Goal: Task Accomplishment & Management: Use online tool/utility

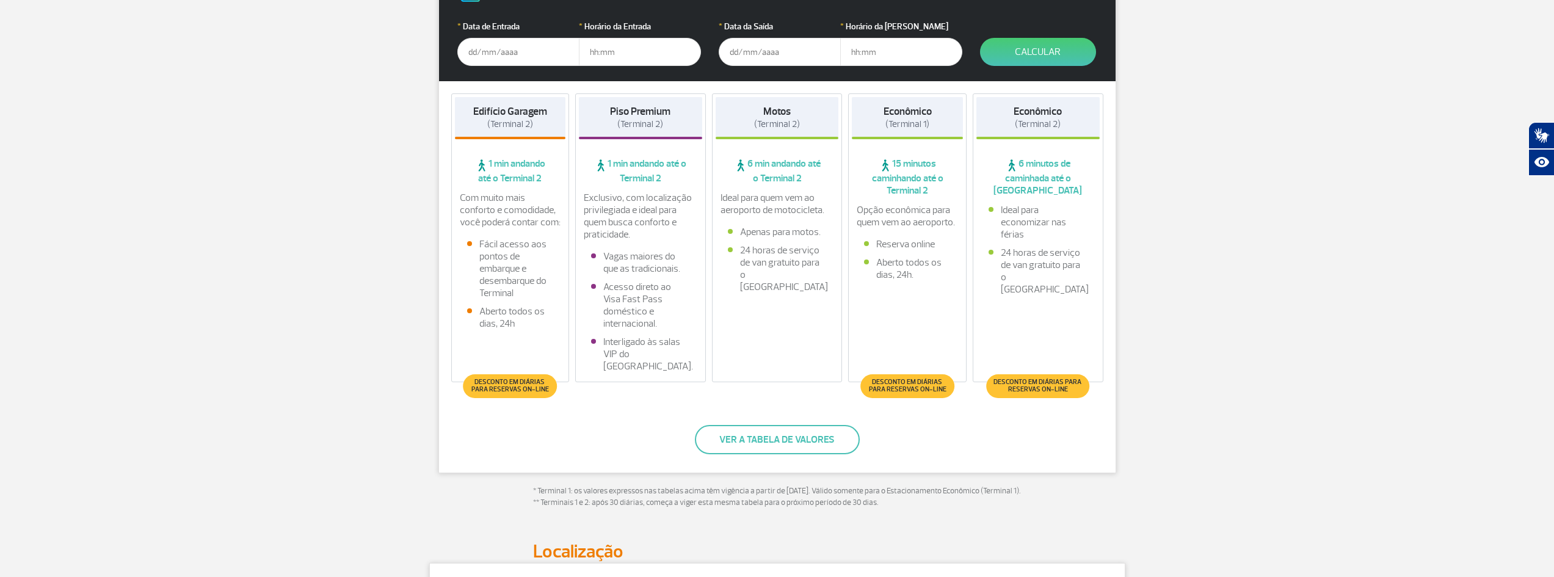
scroll to position [183, 0]
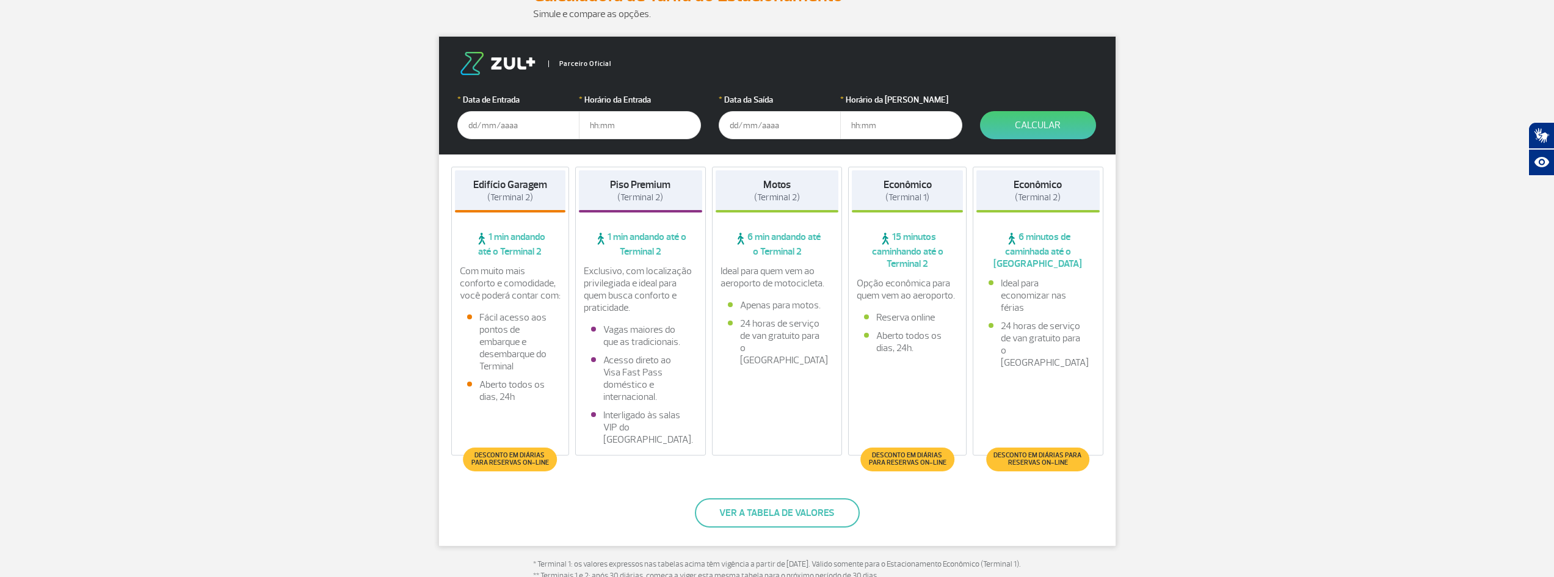
click at [478, 126] on input "text" at bounding box center [518, 125] width 122 height 28
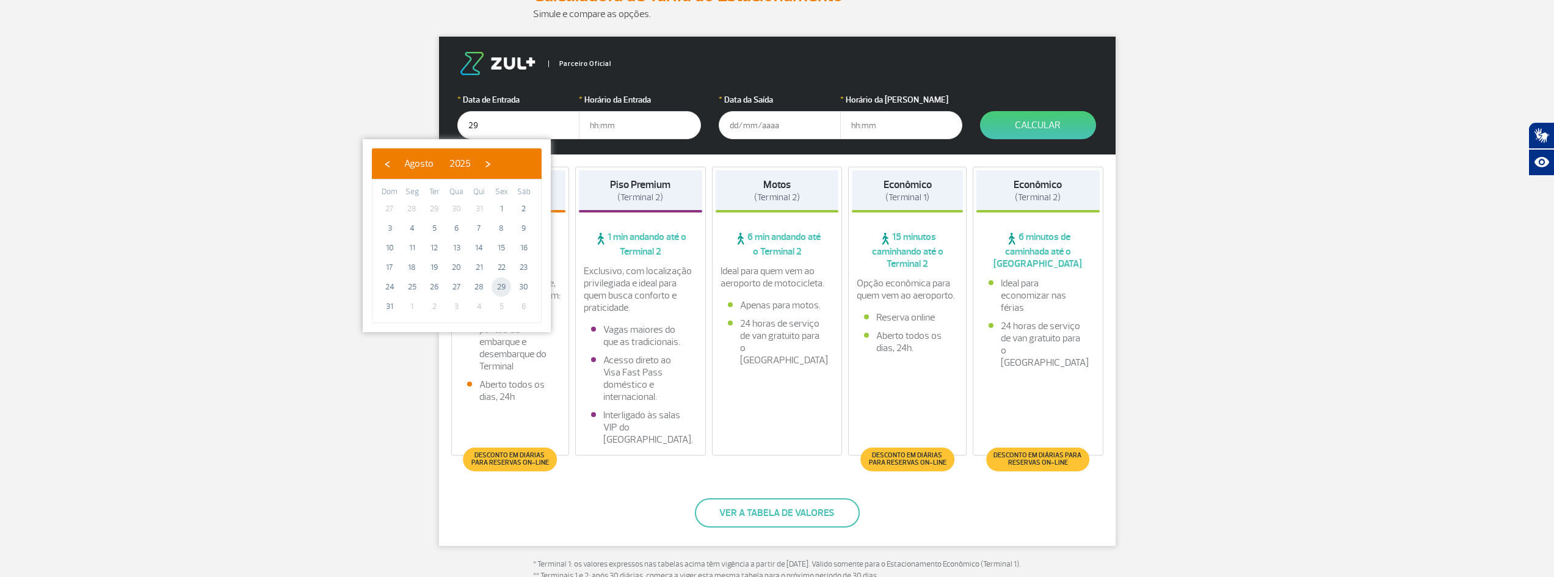
type input "[DATE]"
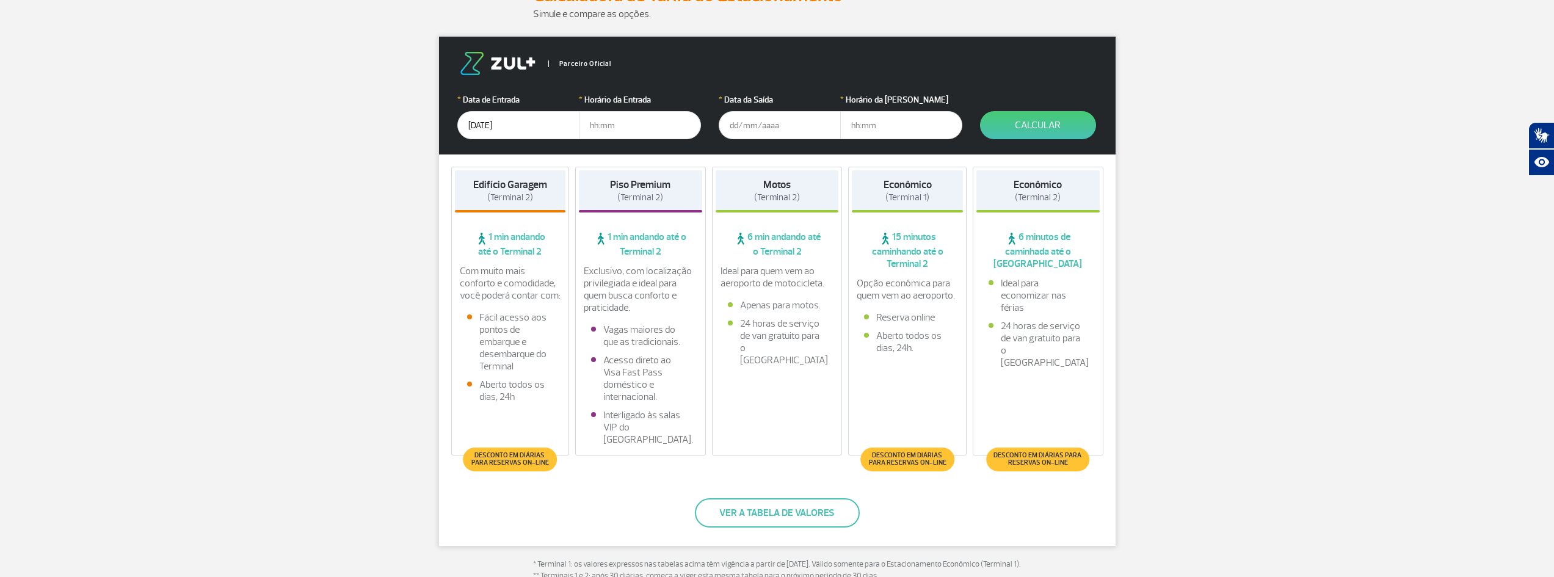
click at [599, 125] on input "text" at bounding box center [640, 125] width 122 height 28
type input "04:00"
click at [731, 122] on input "text" at bounding box center [780, 125] width 122 height 28
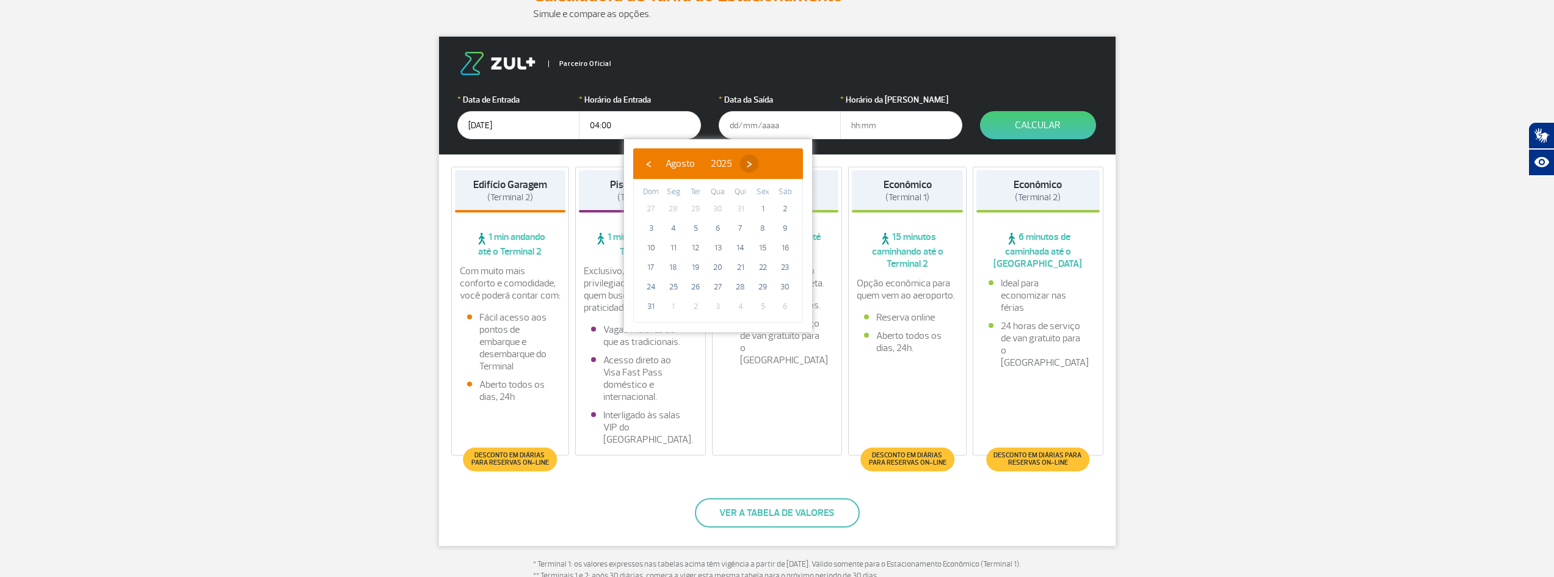
click at [759, 163] on span "›" at bounding box center [749, 164] width 18 height 18
click at [674, 207] on span "1" at bounding box center [674, 209] width 20 height 20
type input "[DATE]"
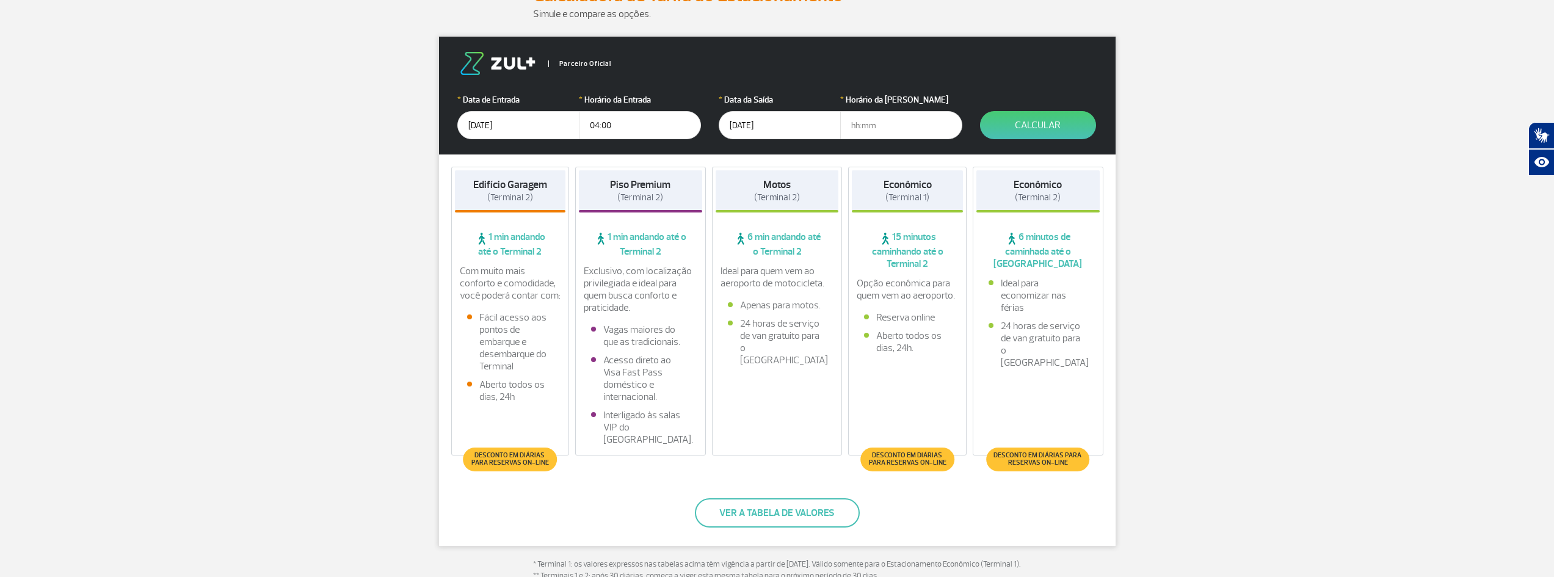
click at [855, 123] on input "text" at bounding box center [901, 125] width 122 height 28
type input "12:00"
click at [1036, 112] on button "Calcular" at bounding box center [1038, 125] width 116 height 28
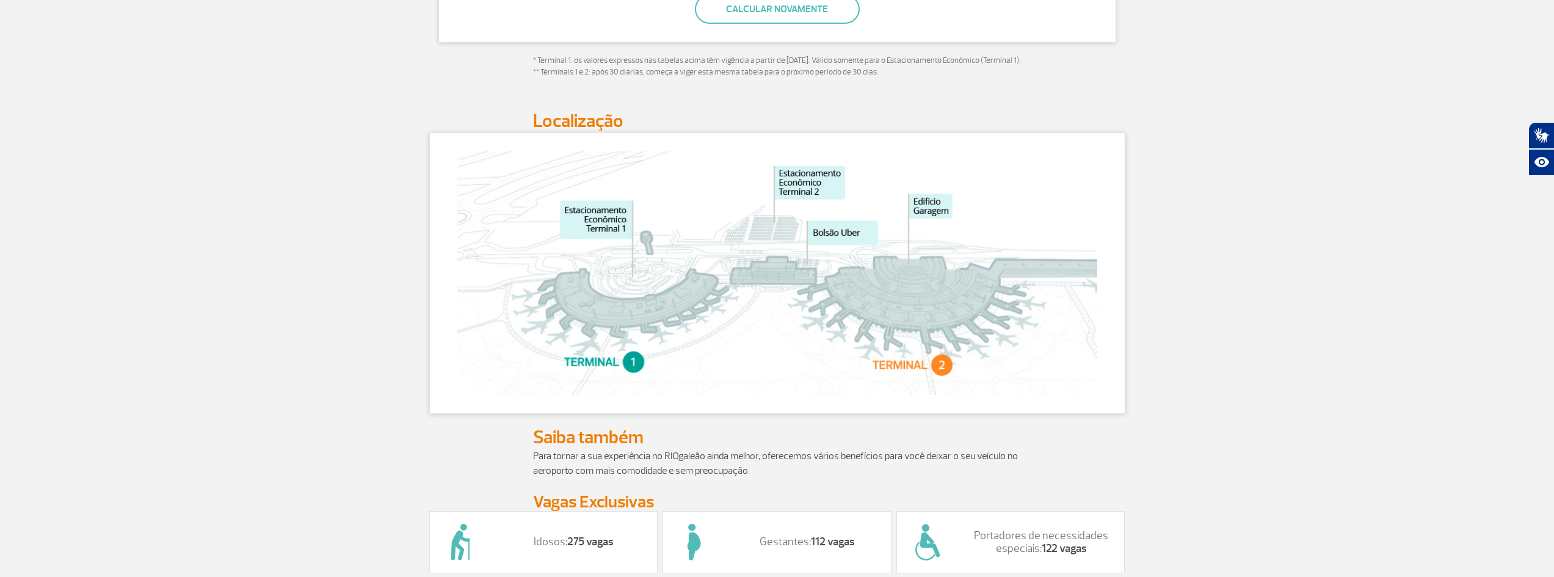
scroll to position [169, 0]
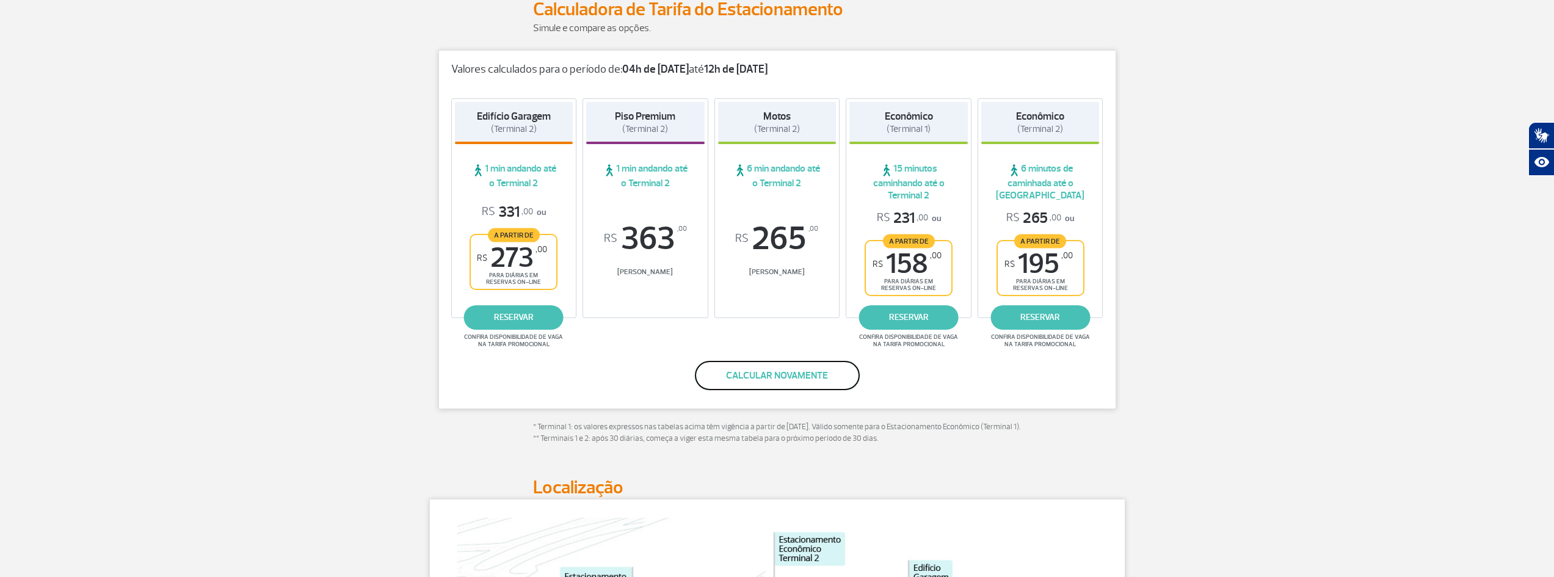
click at [776, 369] on button "Calcular novamente" at bounding box center [777, 375] width 165 height 29
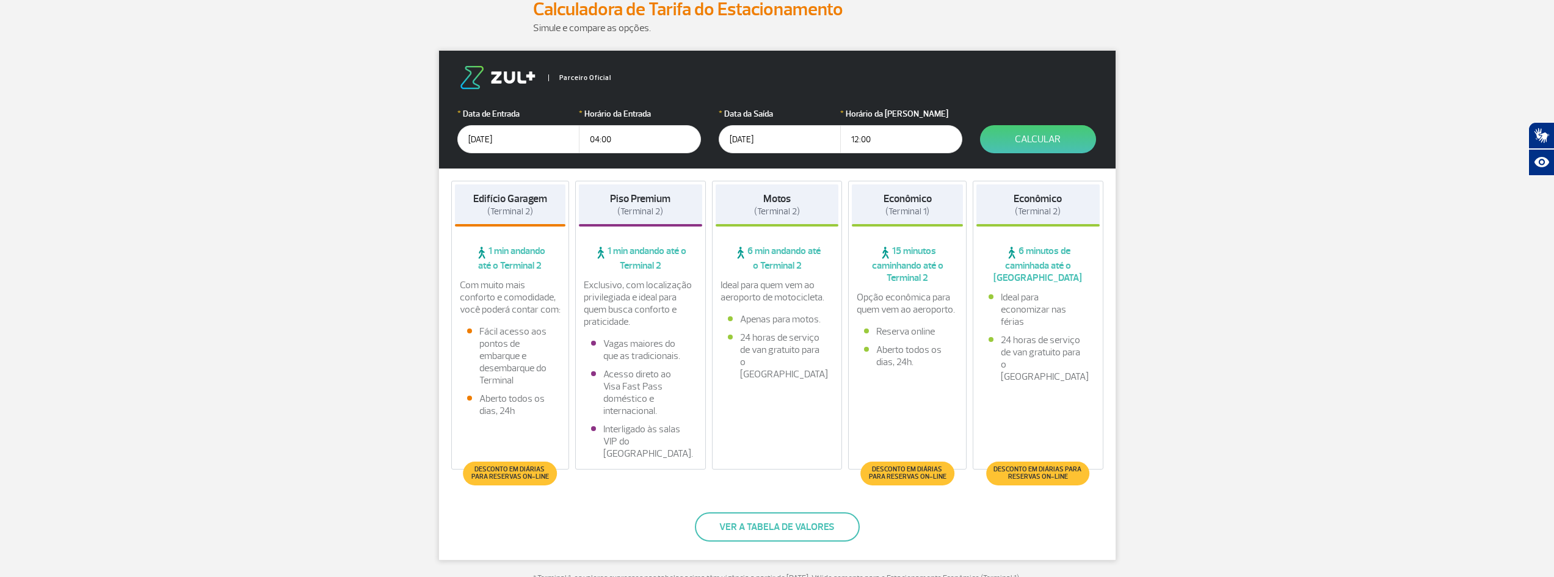
click at [876, 137] on input "12:00" at bounding box center [901, 139] width 122 height 28
type input "12:30"
click at [1043, 140] on button "Calcular" at bounding box center [1038, 139] width 116 height 28
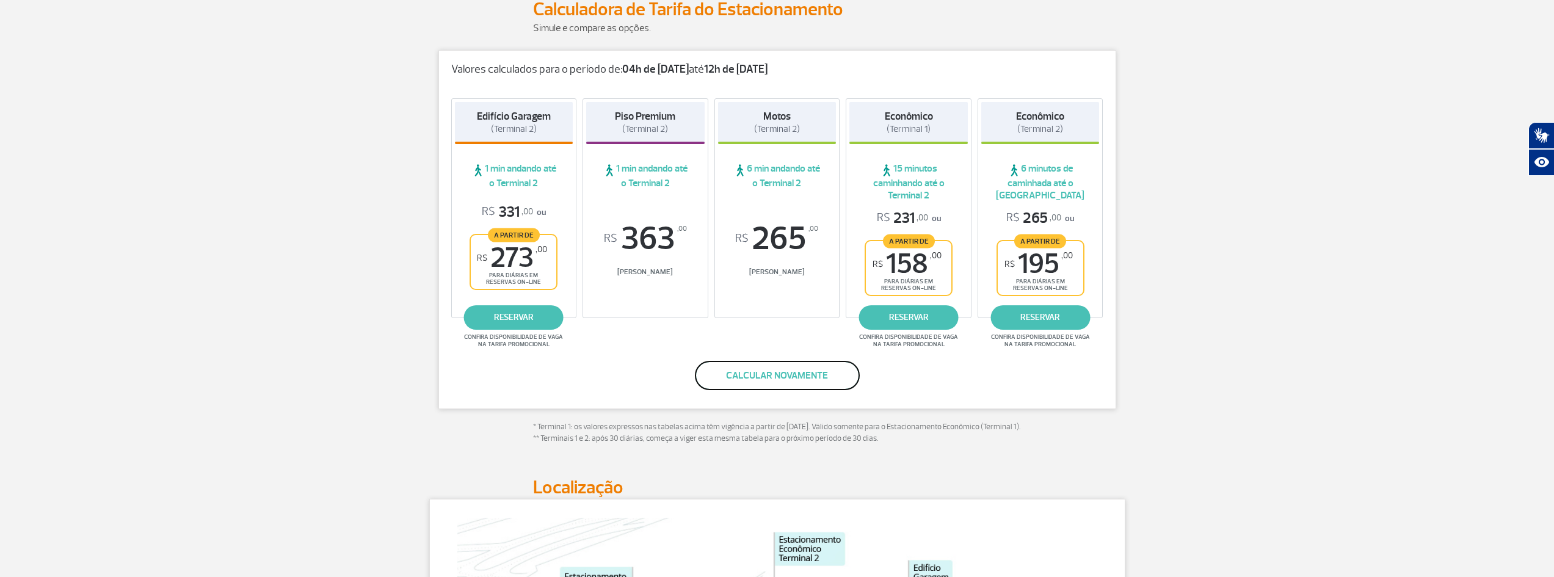
click at [782, 382] on button "Calcular novamente" at bounding box center [777, 375] width 165 height 29
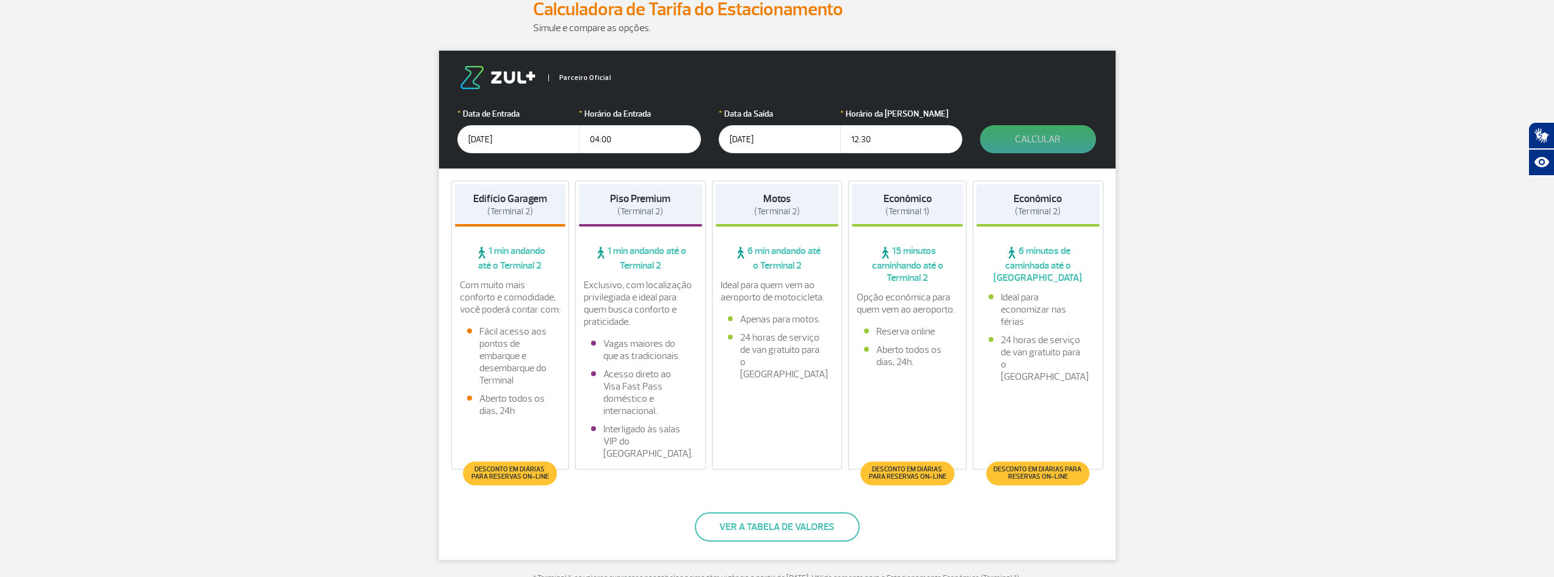
click at [1031, 140] on button "Calcular" at bounding box center [1038, 139] width 116 height 28
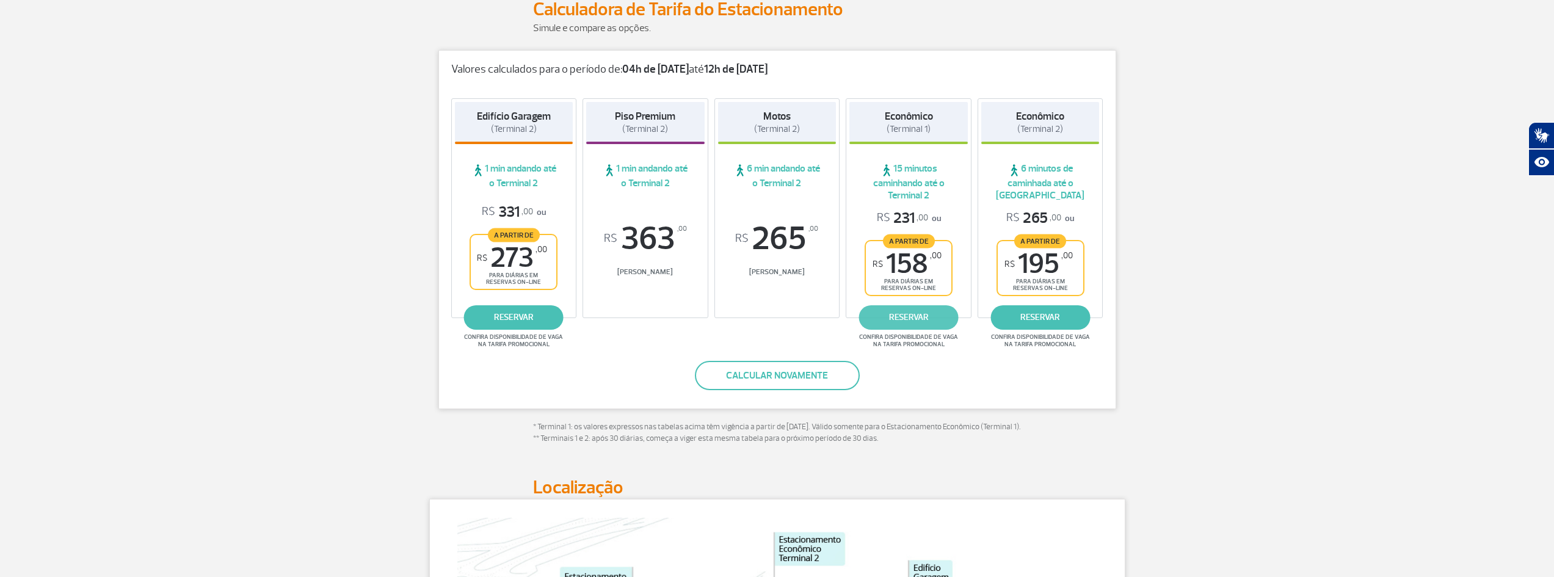
click at [907, 315] on link "reservar" at bounding box center [909, 317] width 100 height 24
click at [912, 316] on link "reservar" at bounding box center [909, 317] width 100 height 24
